Goal: Information Seeking & Learning: Learn about a topic

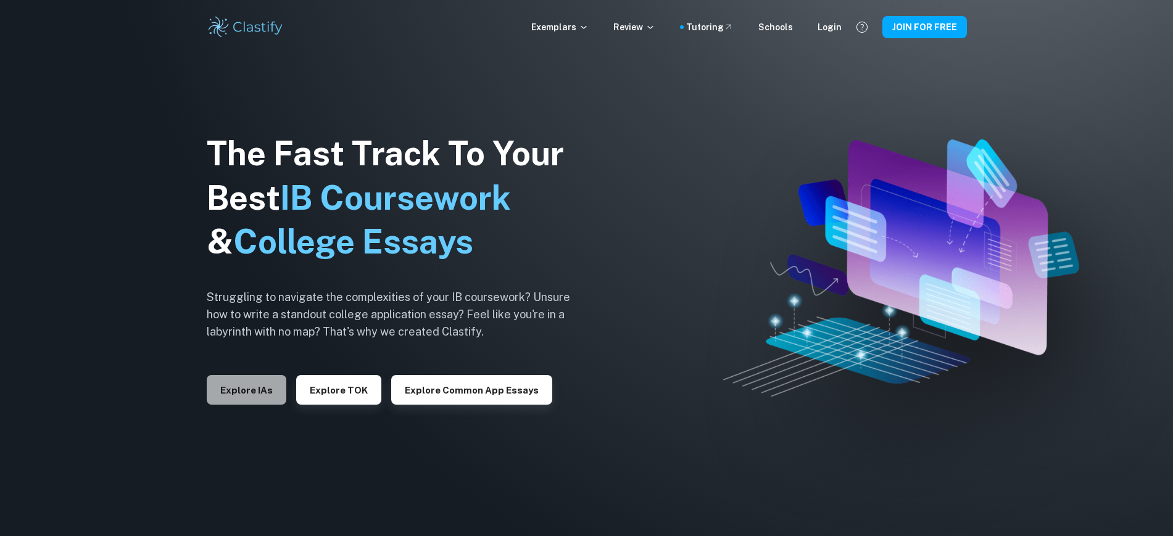
click at [249, 385] on button "Explore IAs" at bounding box center [247, 390] width 80 height 30
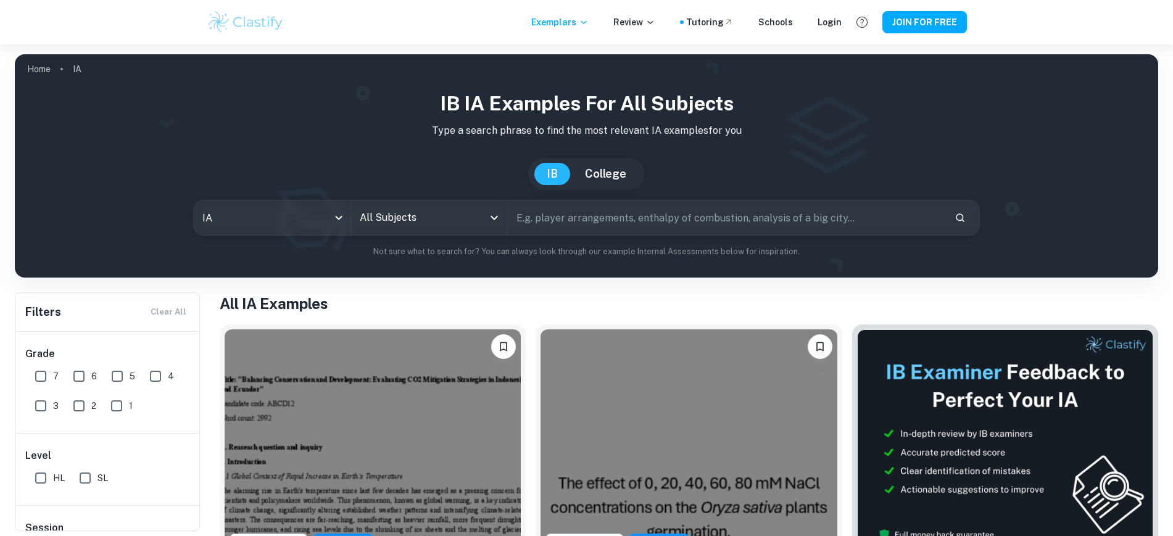
click at [640, 218] on input "text" at bounding box center [726, 218] width 437 height 35
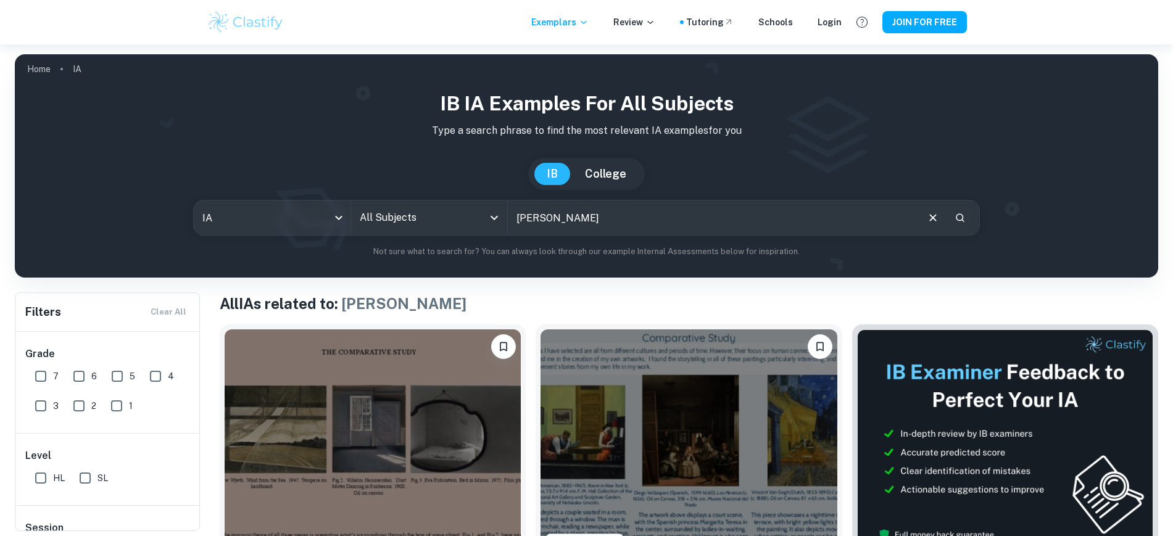
click at [585, 217] on input "[PERSON_NAME]" at bounding box center [712, 218] width 409 height 35
type input "[PERSON_NAME] transfer"
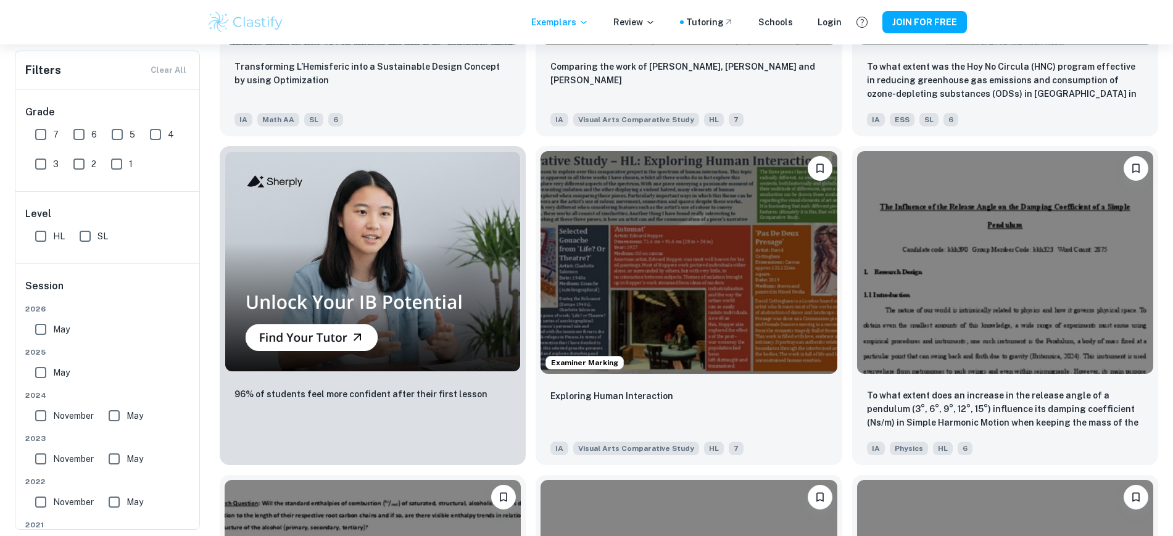
scroll to position [838, 0]
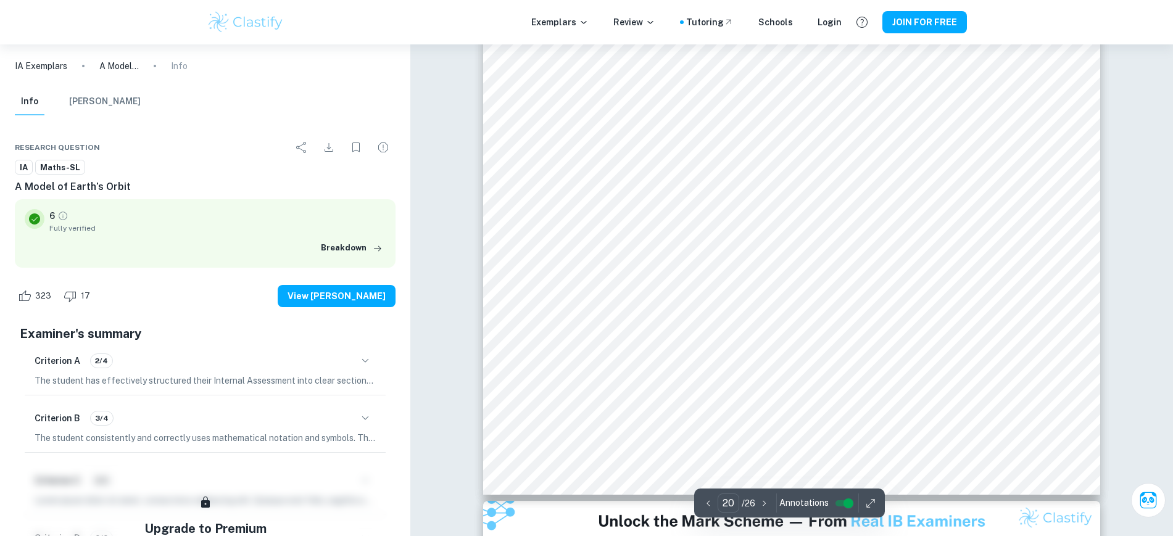
scroll to position [16051, 0]
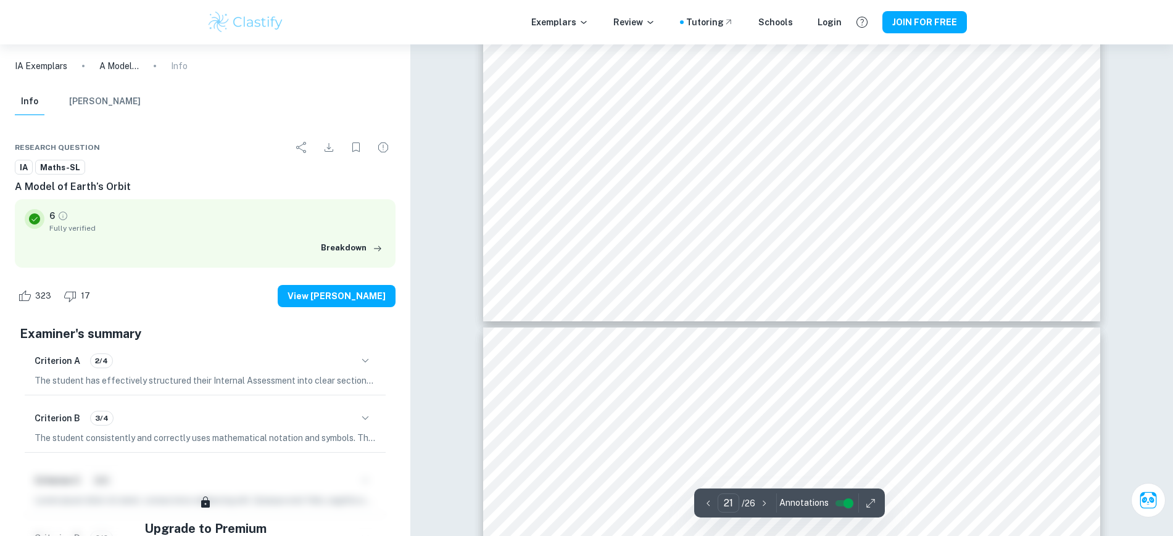
type input "22"
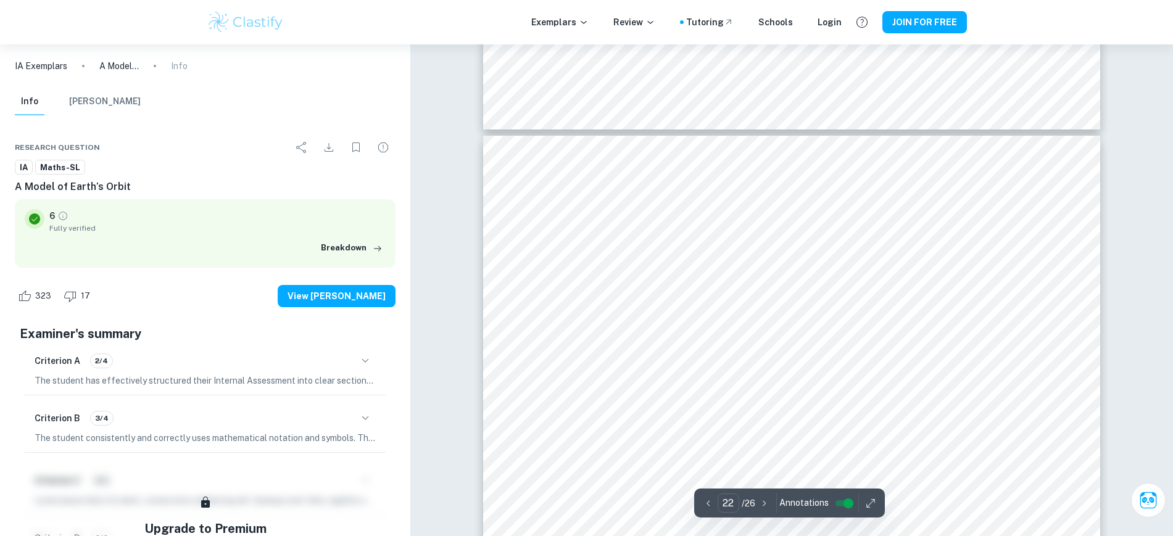
scroll to position [17324, 0]
